Goal: Task Accomplishment & Management: Manage account settings

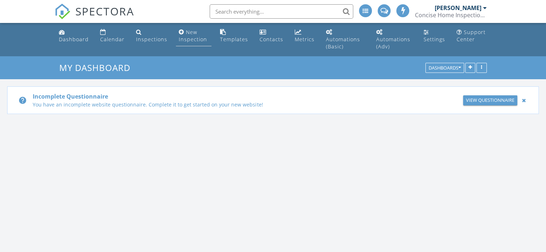
scroll to position [664, 557]
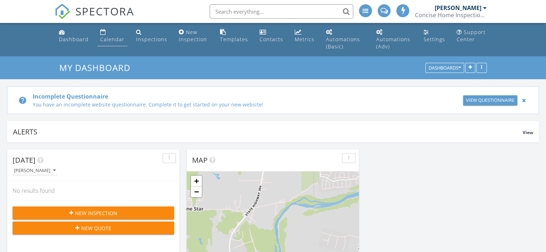
click at [112, 37] on div "Calendar" at bounding box center [112, 39] width 24 height 7
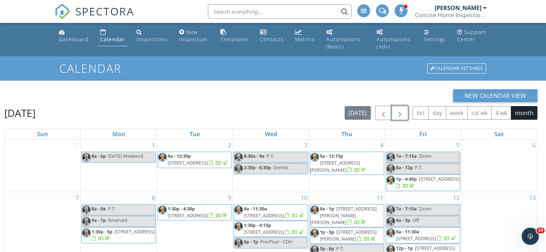
click at [400, 109] on span "button" at bounding box center [399, 113] width 9 height 9
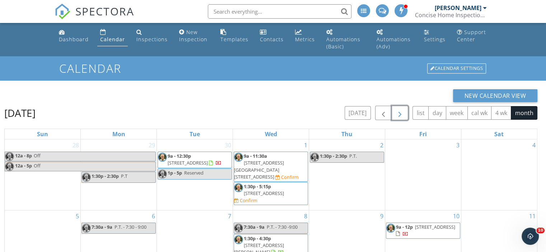
click at [264, 162] on span "[STREET_ADDRESS][GEOGRAPHIC_DATA][STREET_ADDRESS]" at bounding box center [259, 170] width 50 height 20
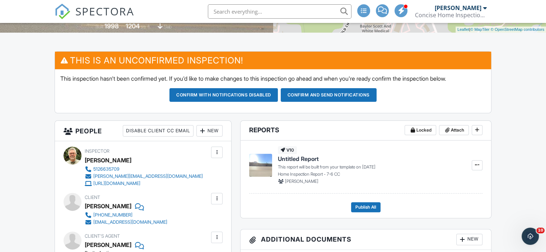
scroll to position [171, 0]
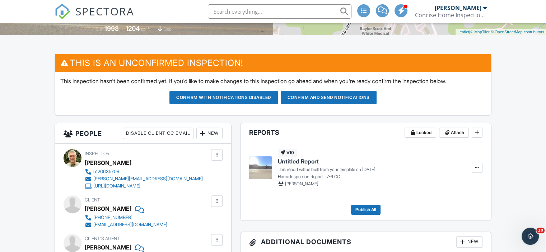
click at [324, 96] on button "Confirm and send notifications" at bounding box center [329, 98] width 96 height 14
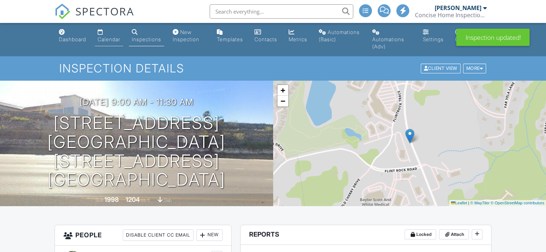
click at [109, 38] on div "Calendar" at bounding box center [109, 39] width 23 height 6
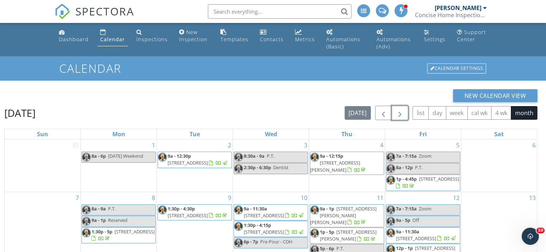
click at [400, 109] on span "button" at bounding box center [399, 113] width 9 height 9
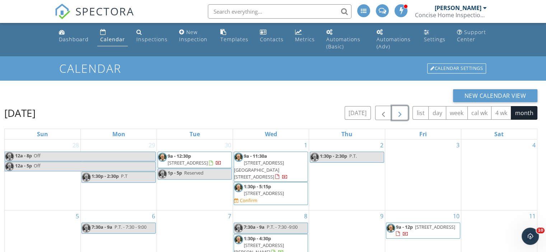
click at [280, 190] on span "[STREET_ADDRESS]" at bounding box center [264, 193] width 40 height 6
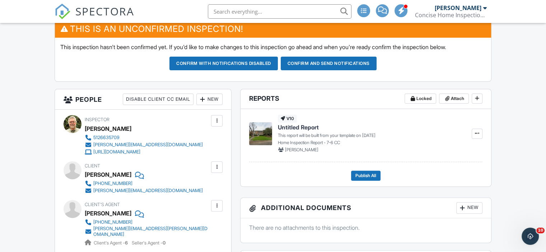
scroll to position [202, 0]
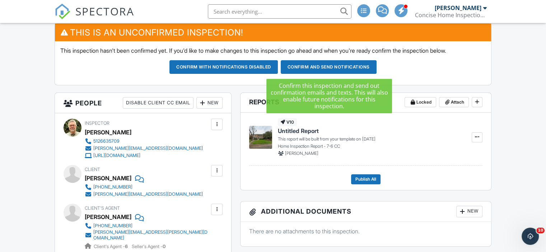
click at [326, 64] on button "Confirm and send notifications" at bounding box center [329, 67] width 96 height 14
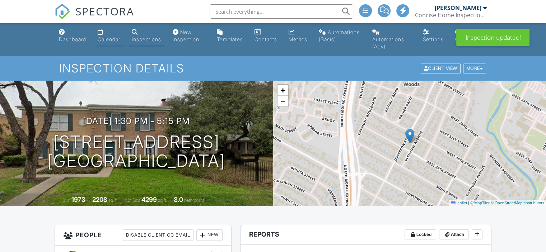
click at [109, 38] on div "Calendar" at bounding box center [109, 39] width 23 height 6
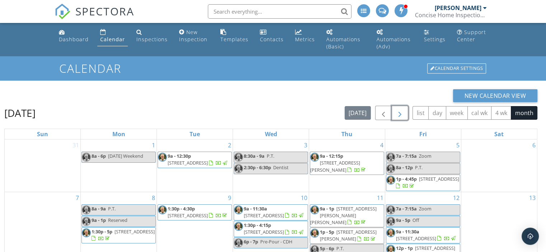
click at [399, 115] on span "button" at bounding box center [399, 113] width 9 height 9
